Goal: Task Accomplishment & Management: Use online tool/utility

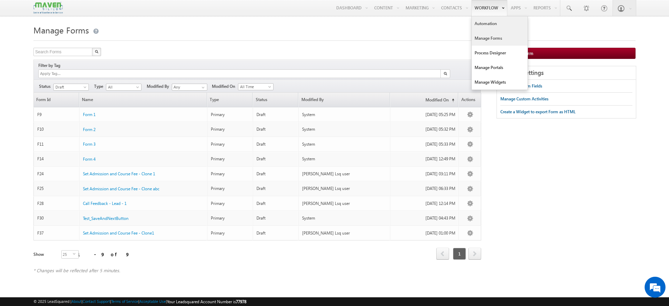
click at [500, 29] on link "Automation" at bounding box center [500, 23] width 56 height 15
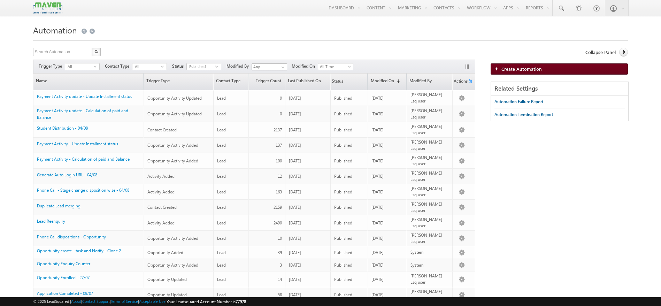
click at [552, 70] on link "Create Automation" at bounding box center [558, 68] width 137 height 11
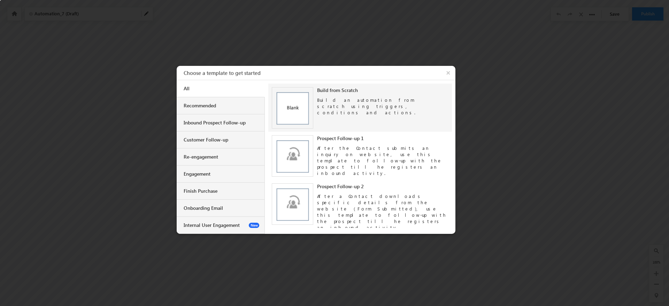
click at [344, 103] on div "Build an automation from scratch using triggers, conditions and actions." at bounding box center [382, 104] width 131 height 22
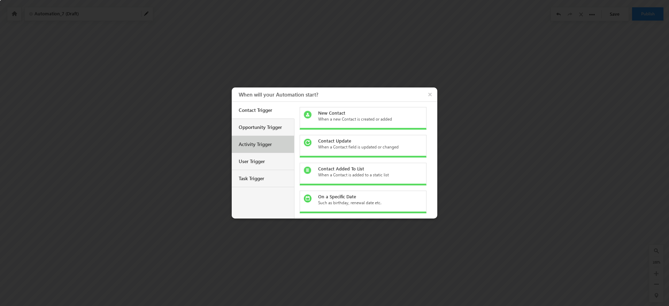
click at [261, 145] on div "Activity Trigger" at bounding box center [264, 144] width 50 height 6
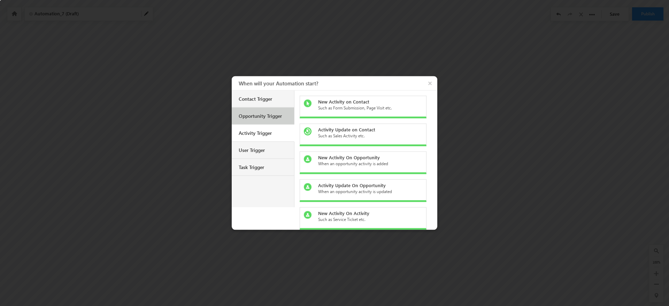
click at [265, 116] on div "Opportunity Trigger" at bounding box center [264, 116] width 50 height 6
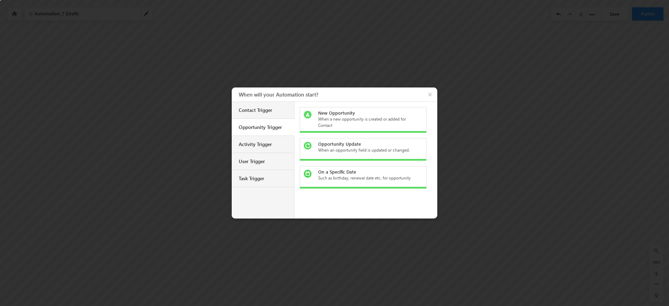
click at [353, 110] on div "New Opportunity" at bounding box center [367, 113] width 98 height 6
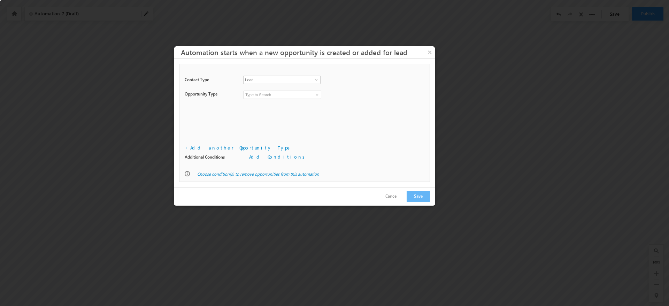
click at [283, 96] on input at bounding box center [283, 95] width 78 height 8
click at [316, 96] on span at bounding box center [317, 95] width 6 height 6
click at [304, 103] on link "Program" at bounding box center [283, 103] width 78 height 8
type input "Program"
click at [426, 192] on button "Save" at bounding box center [418, 196] width 23 height 11
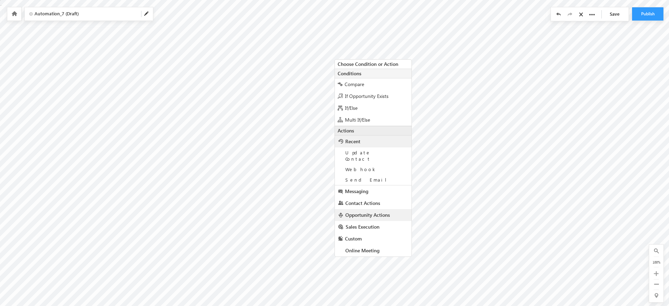
click at [380, 209] on link "Opportunity Actions" at bounding box center [373, 215] width 77 height 12
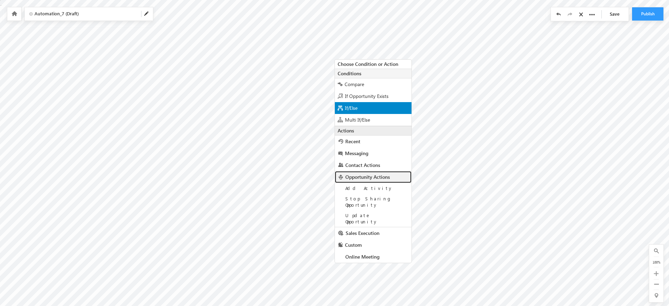
scroll to position [47, 0]
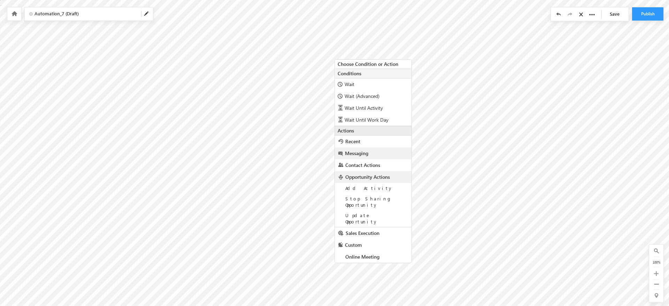
click at [384, 158] on link "Messaging" at bounding box center [373, 153] width 77 height 12
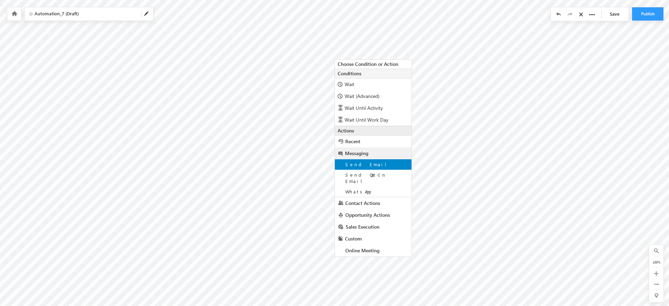
click at [383, 161] on div "Send Email" at bounding box center [373, 164] width 77 height 10
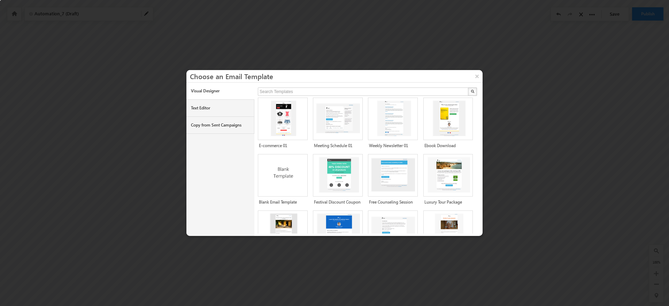
scroll to position [90, 0]
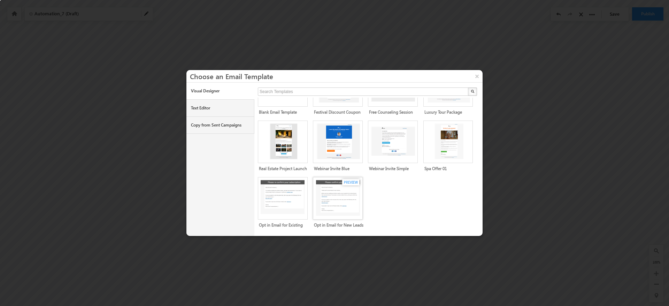
click at [355, 198] on img at bounding box center [339, 198] width 46 height 36
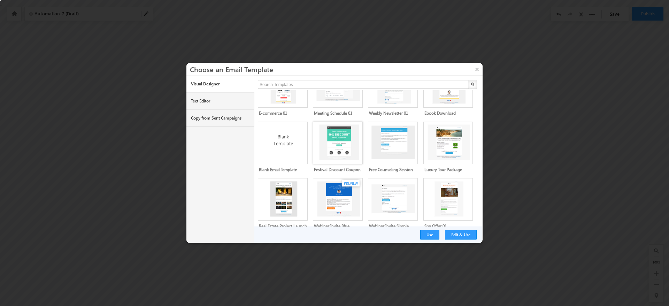
scroll to position [0, 0]
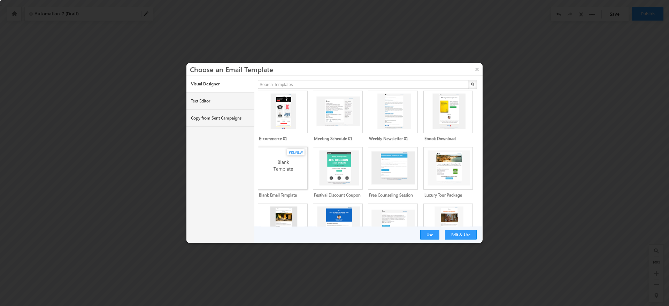
click at [280, 175] on img at bounding box center [284, 167] width 46 height 34
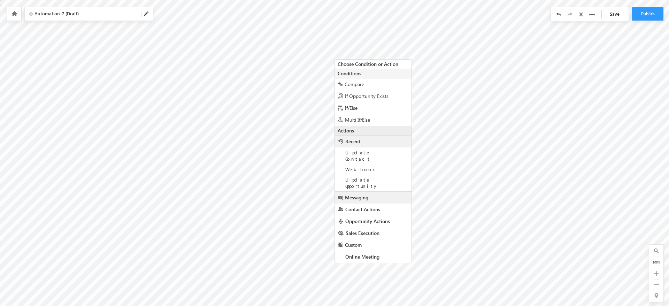
click at [370, 192] on link "Messaging" at bounding box center [373, 198] width 77 height 12
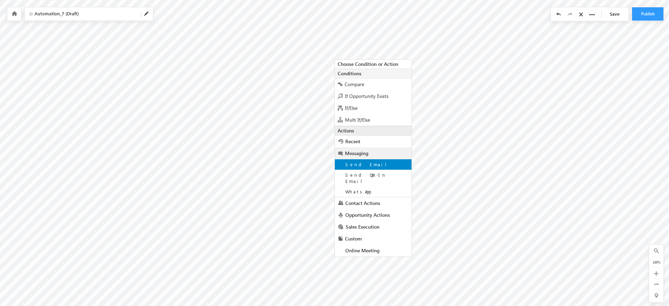
click at [364, 163] on span "Send Email" at bounding box center [368, 164] width 47 height 6
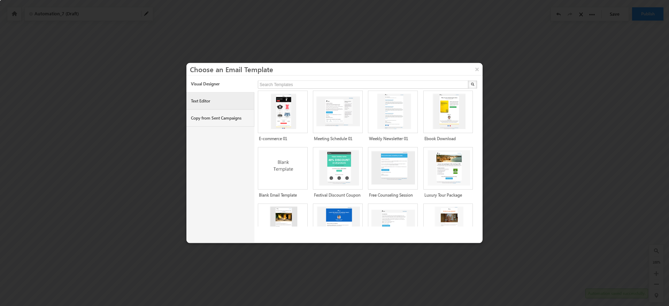
click at [208, 107] on link "Text Editor" at bounding box center [220, 101] width 68 height 17
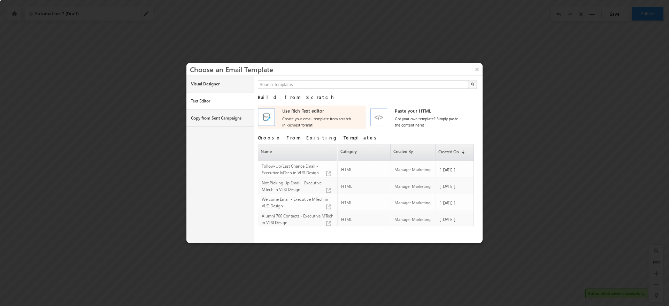
click at [284, 119] on label "Create your email template from scratch in RichText format" at bounding box center [317, 122] width 70 height 13
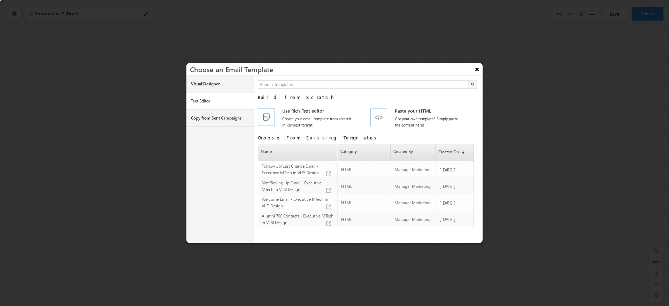
click at [478, 70] on button "×" at bounding box center [476, 69] width 11 height 12
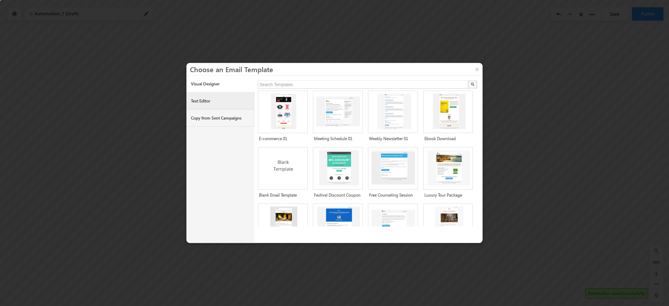
click at [206, 100] on link "Text Editor" at bounding box center [220, 101] width 68 height 17
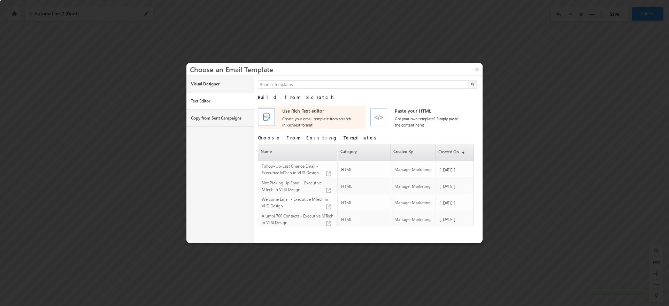
click at [321, 124] on label "Create your email template from scratch in RichText format" at bounding box center [317, 122] width 70 height 13
